Goal: Check status: Check status

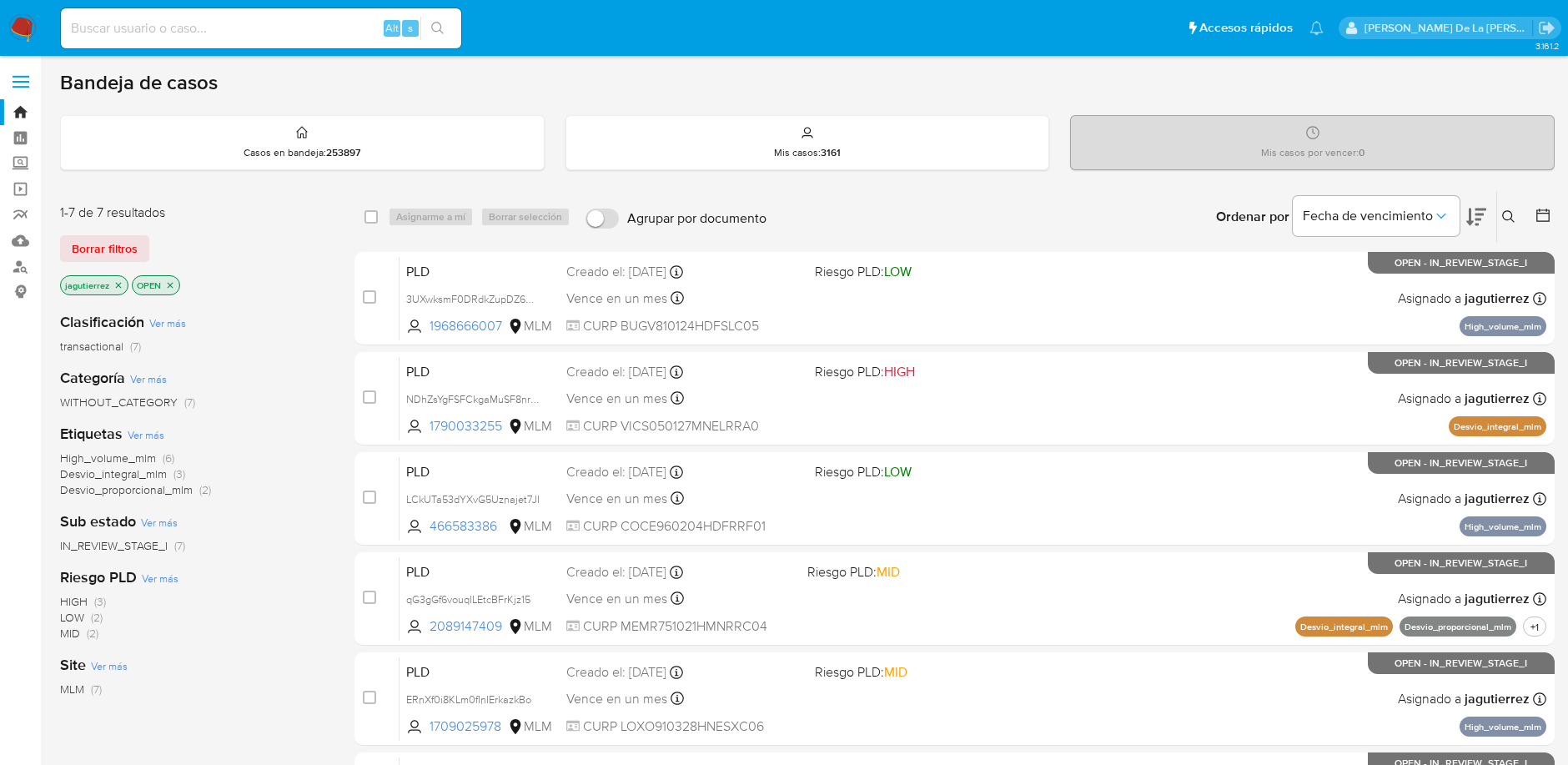
click at [115, 283] on icon "close-filter" at bounding box center [118, 284] width 10 height 10
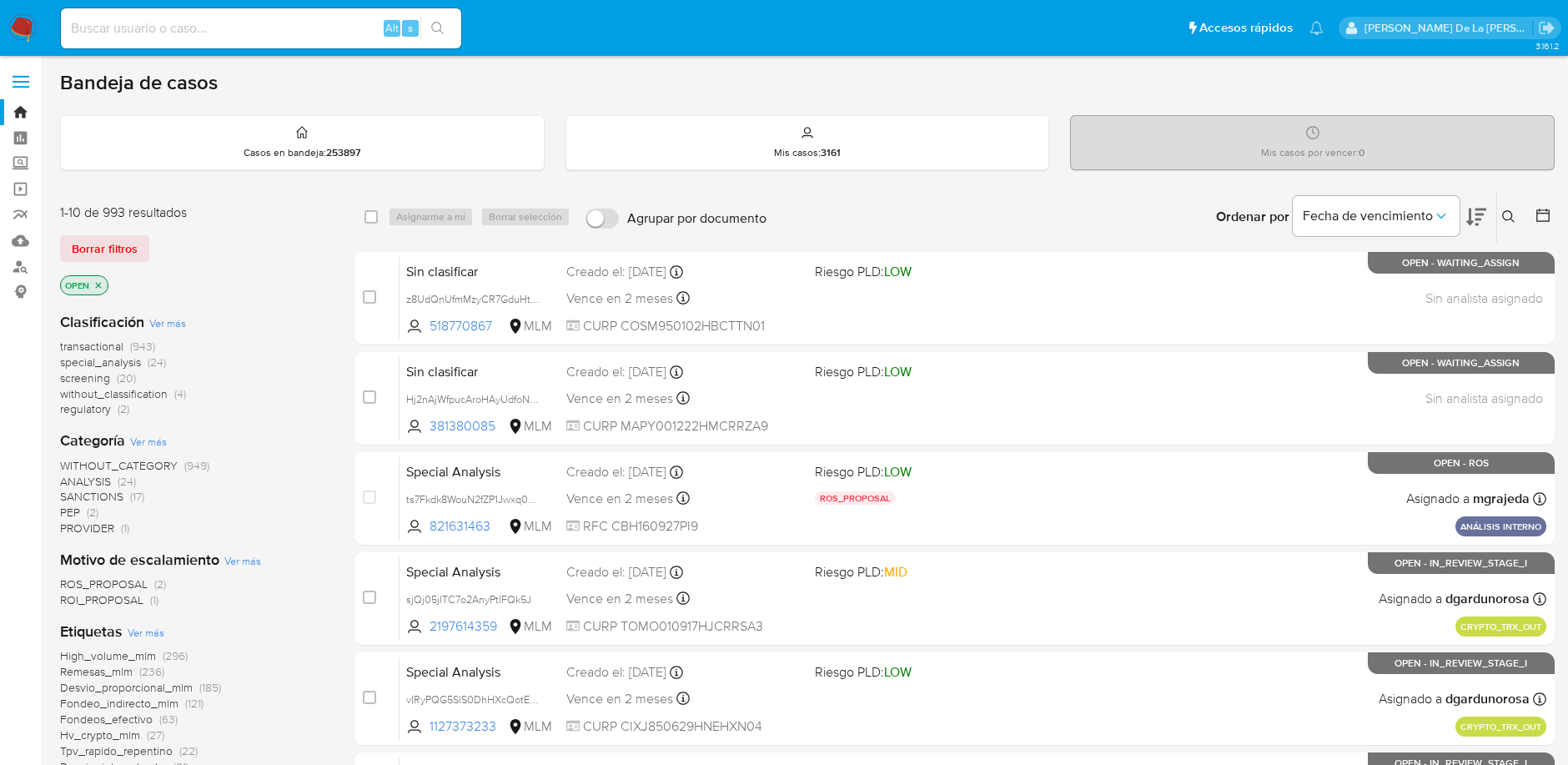
click at [83, 374] on span "screening" at bounding box center [84, 378] width 50 height 16
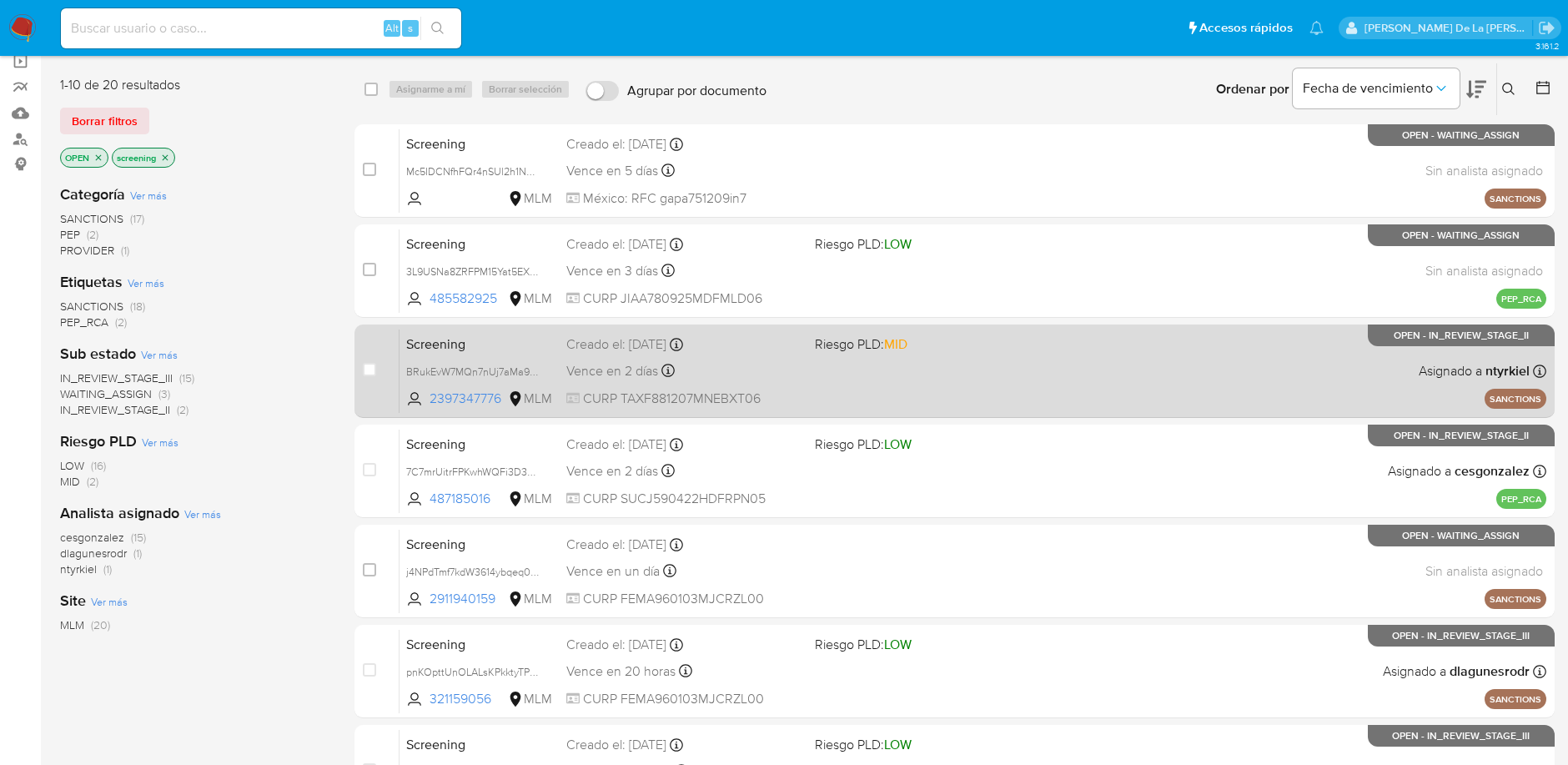
scroll to position [215, 0]
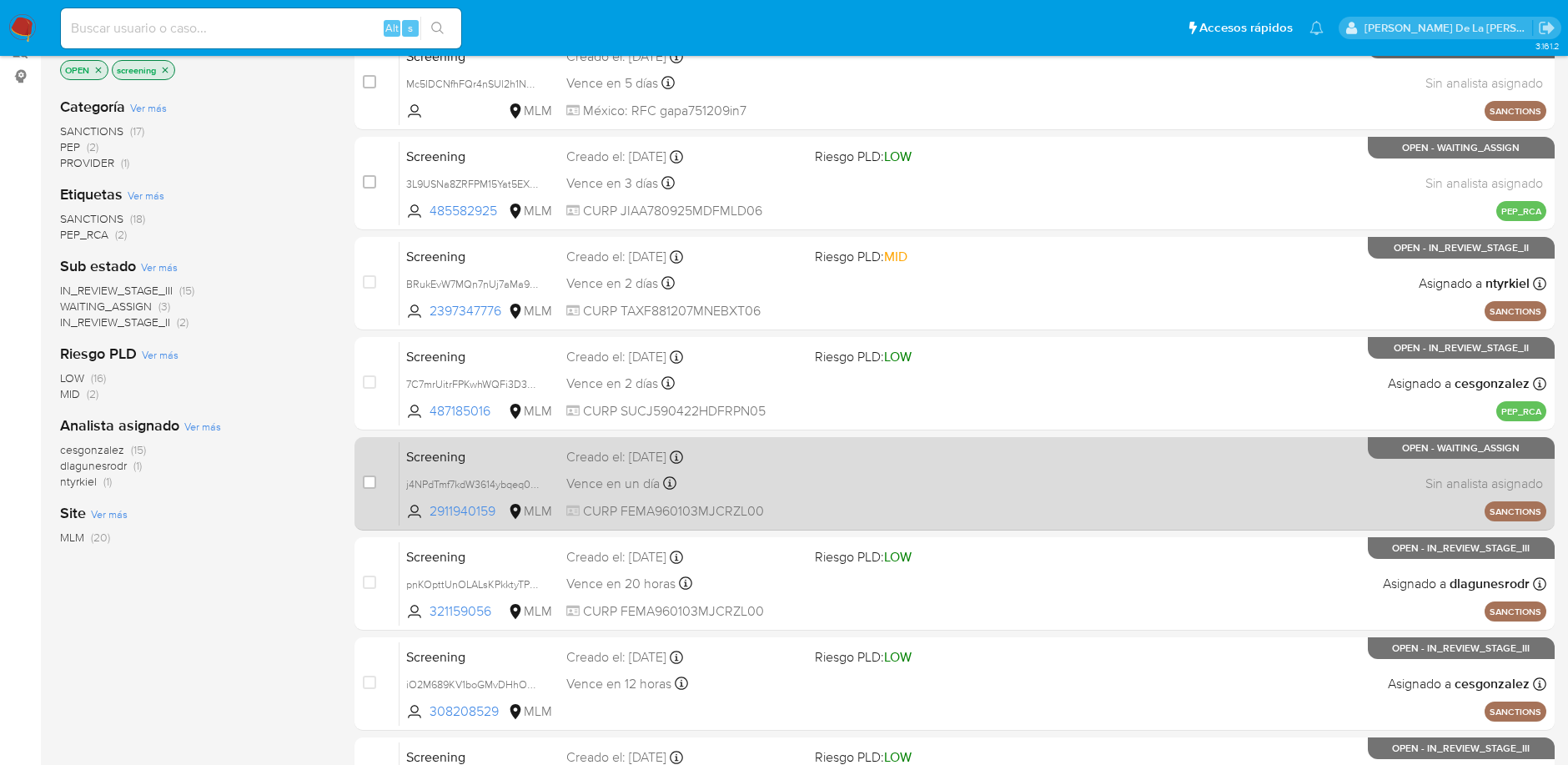
click at [871, 462] on div "Screening j4NPdTmf7kdW3614ybqeq04M 2911940159 MLM Creado el: [DATE] Creado el: …" at bounding box center [973, 483] width 1146 height 84
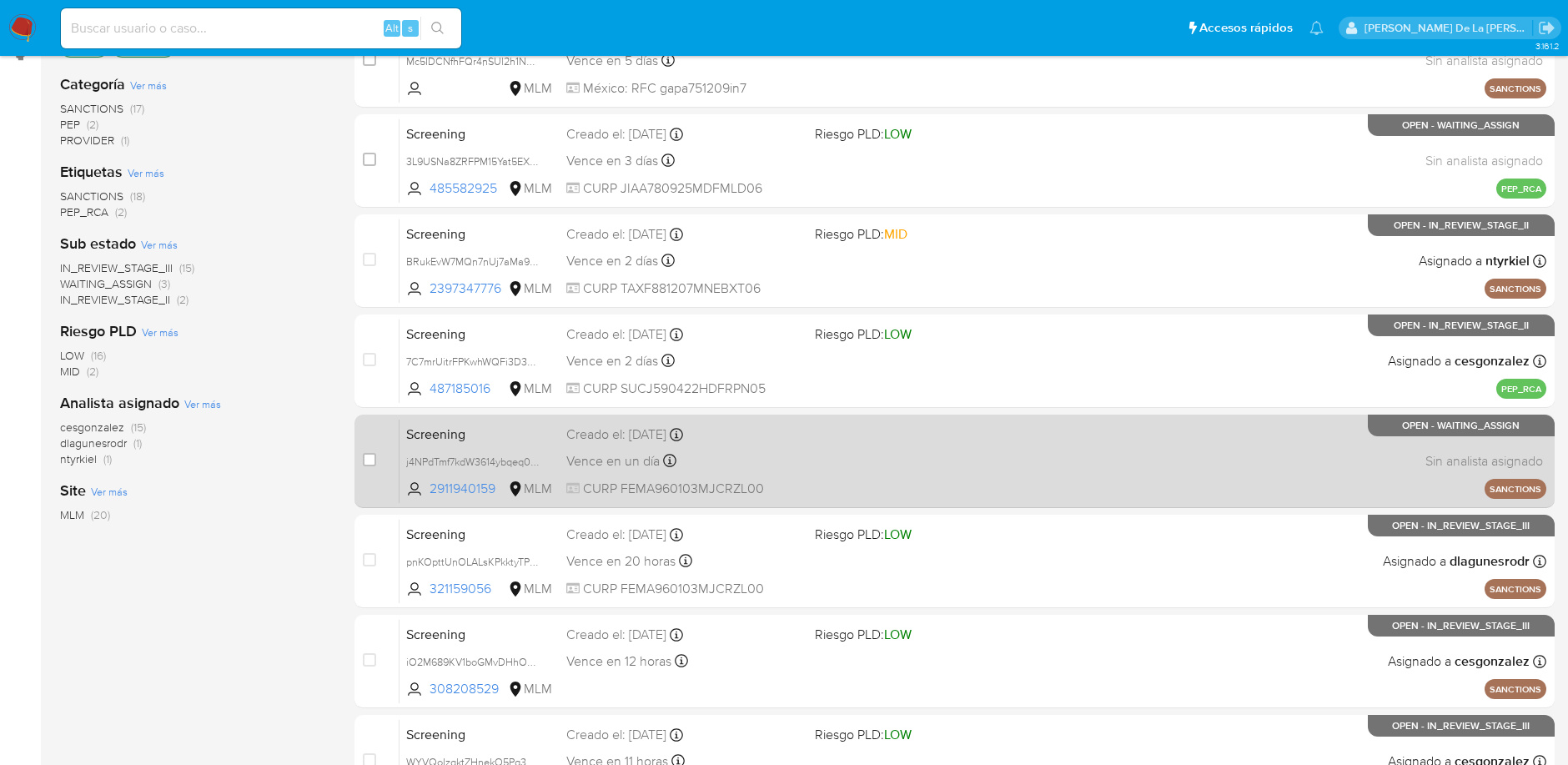
scroll to position [0, 0]
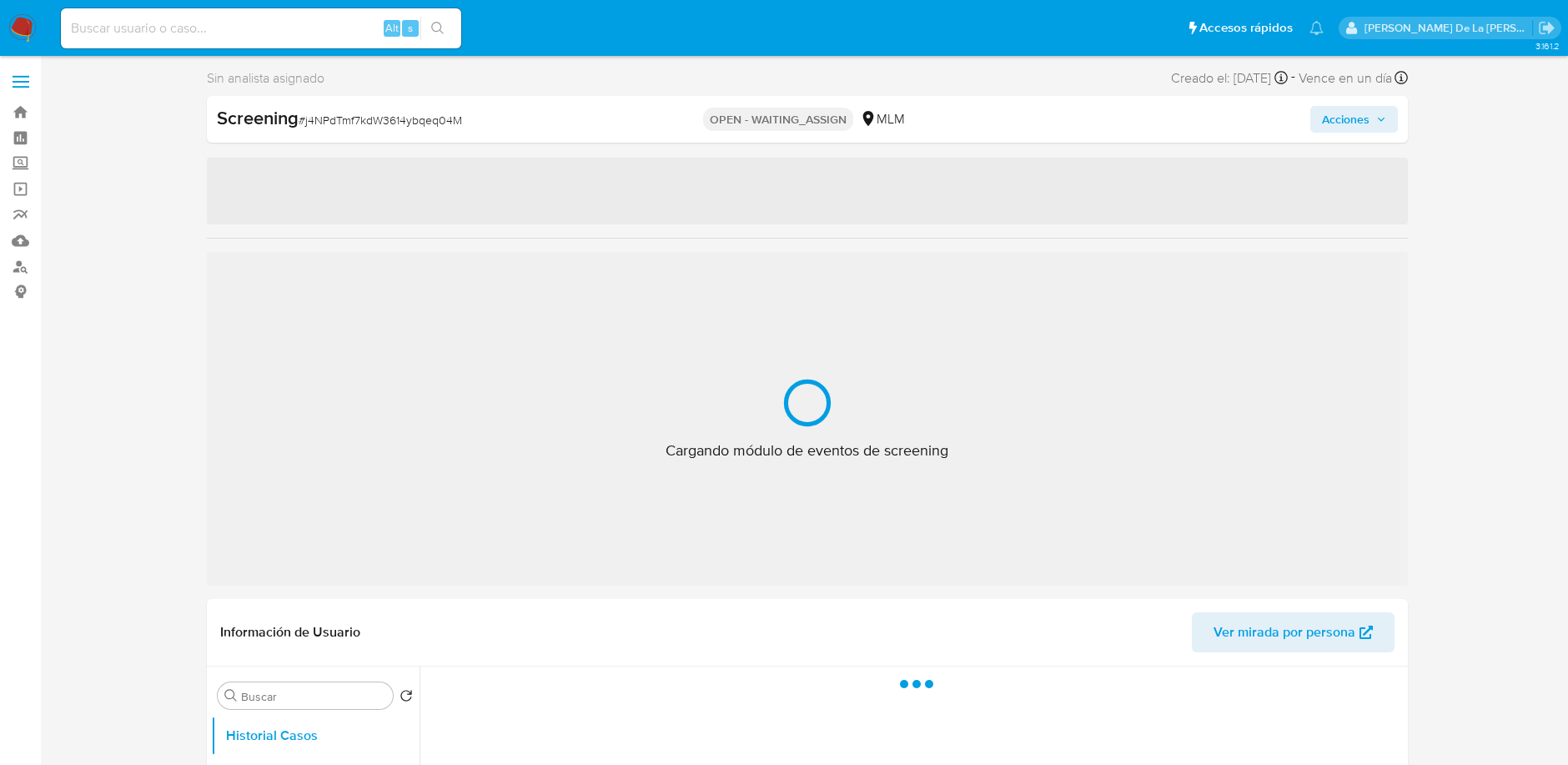
select select "10"
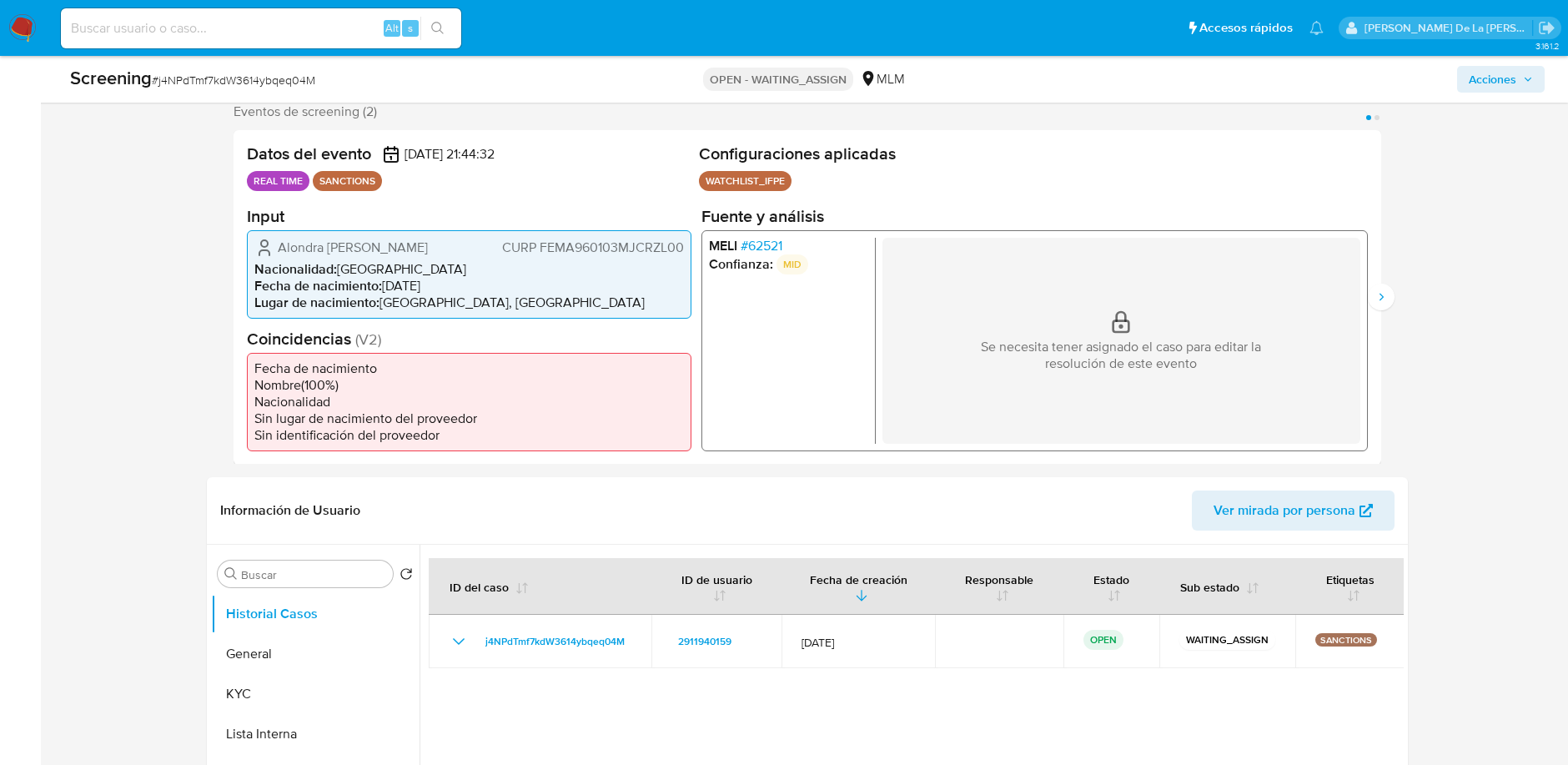
scroll to position [303, 0]
